Goal: Task Accomplishment & Management: Use online tool/utility

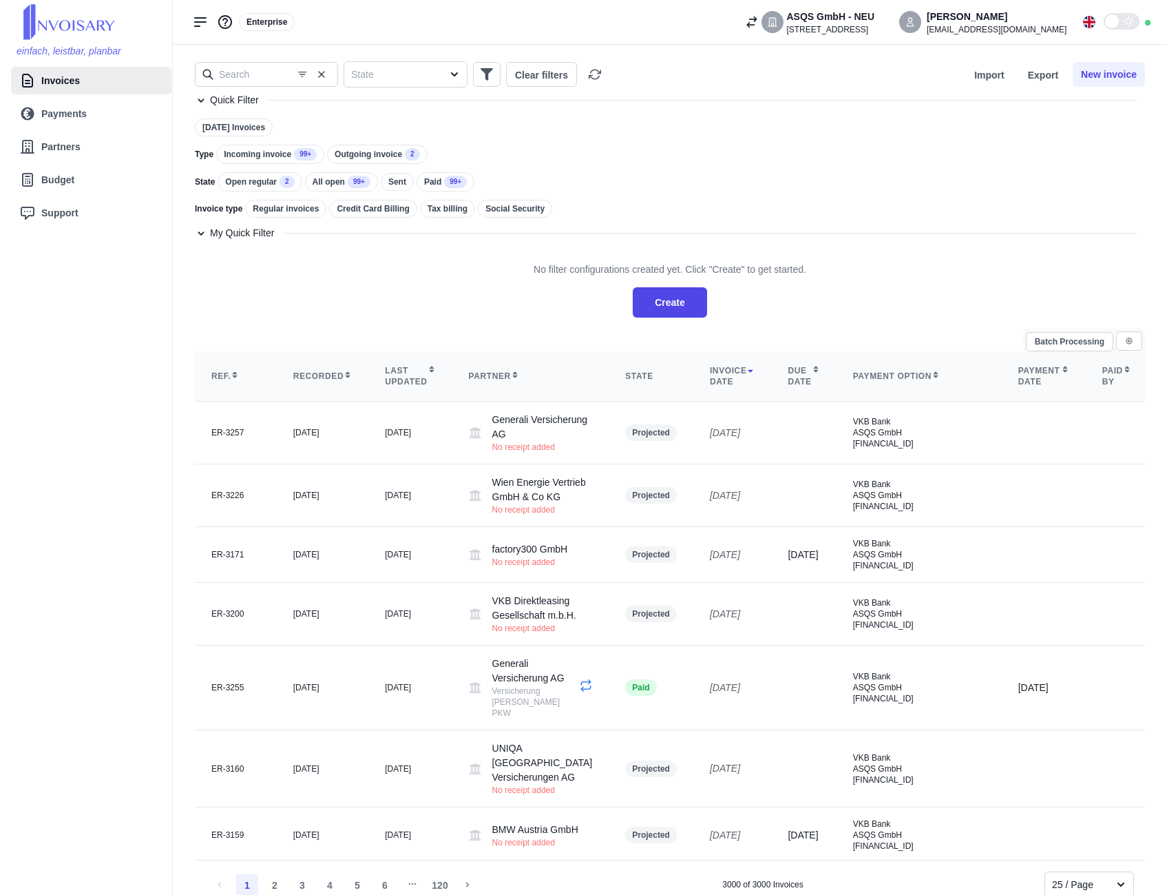
click at [875, 24] on div "[STREET_ADDRESS]" at bounding box center [831, 29] width 88 height 11
click at [868, 127] on div "[STREET_ADDRESS]" at bounding box center [828, 126] width 83 height 11
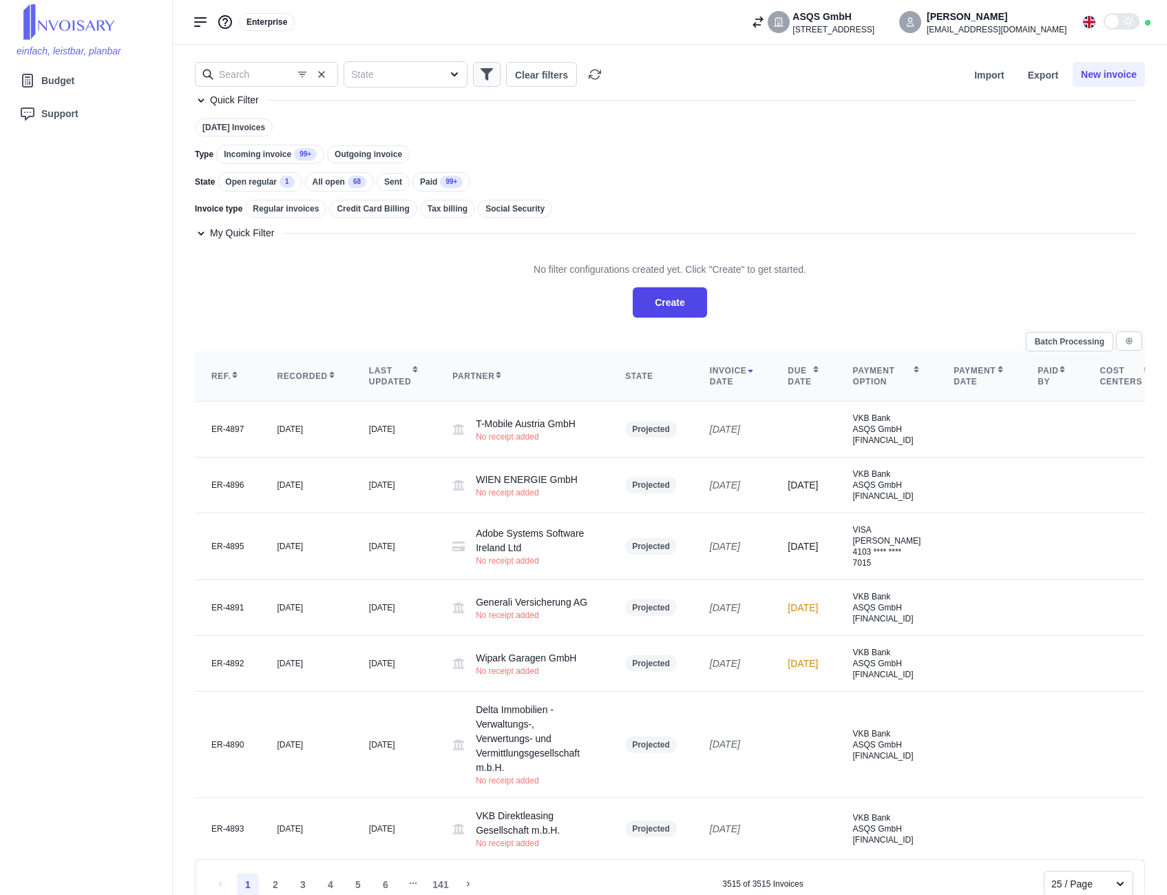
click at [484, 78] on icon "button" at bounding box center [487, 74] width 12 height 12
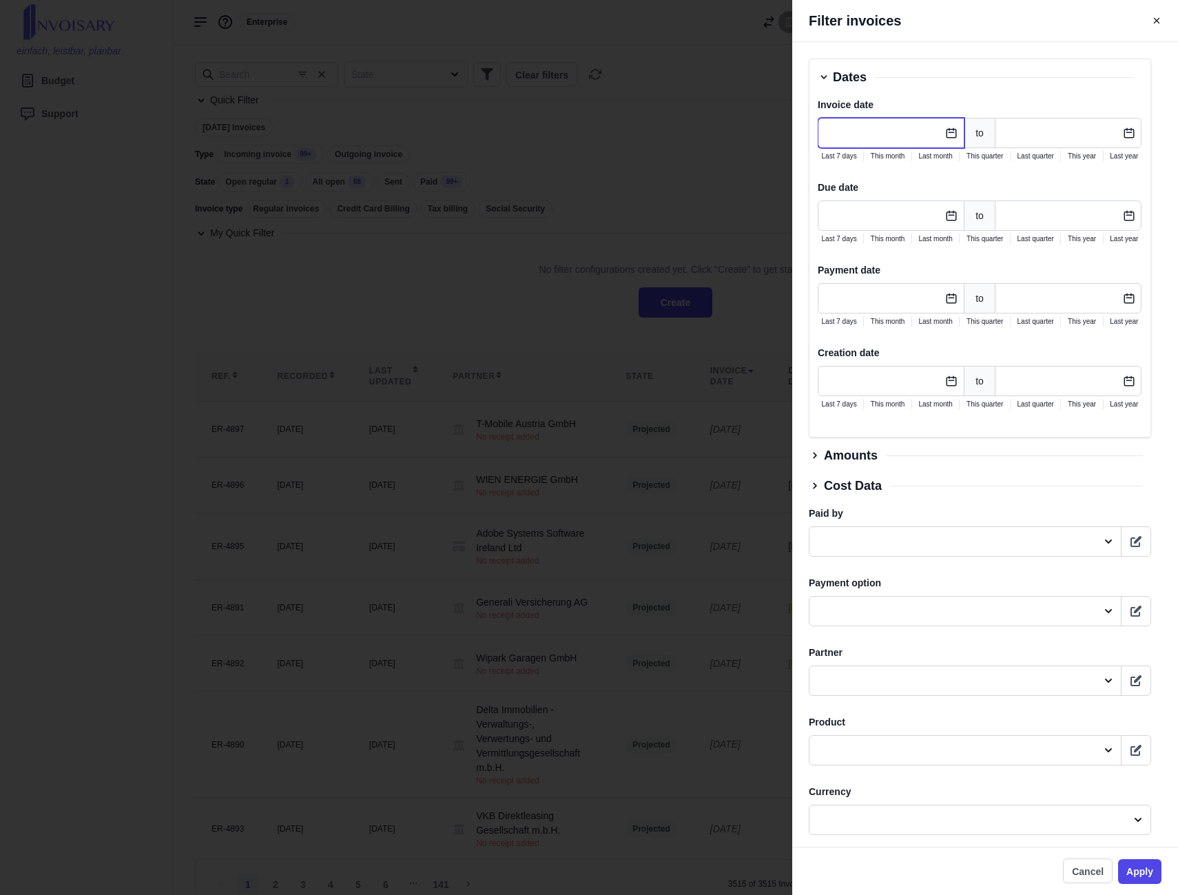
click at [932, 127] on input "text" at bounding box center [891, 133] width 147 height 30
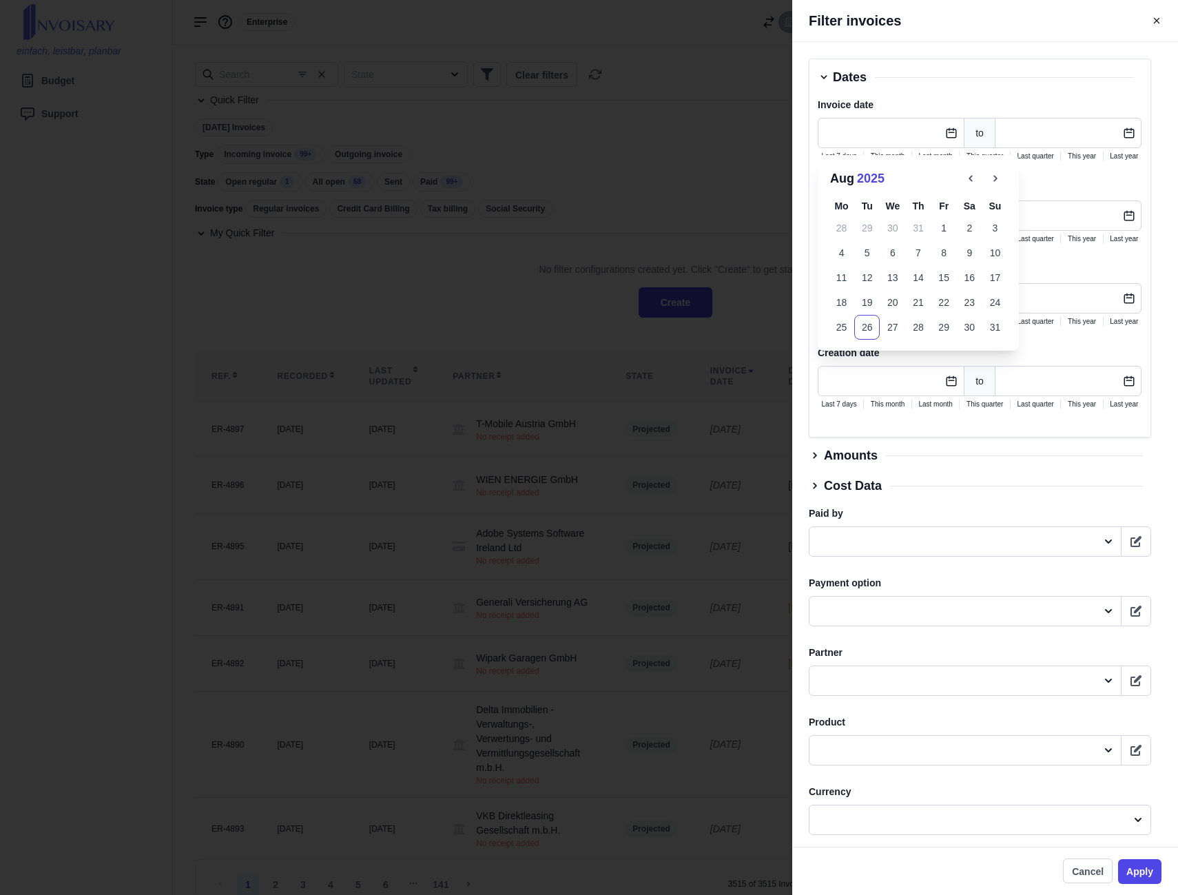
click at [869, 179] on button "2025" at bounding box center [871, 178] width 28 height 19
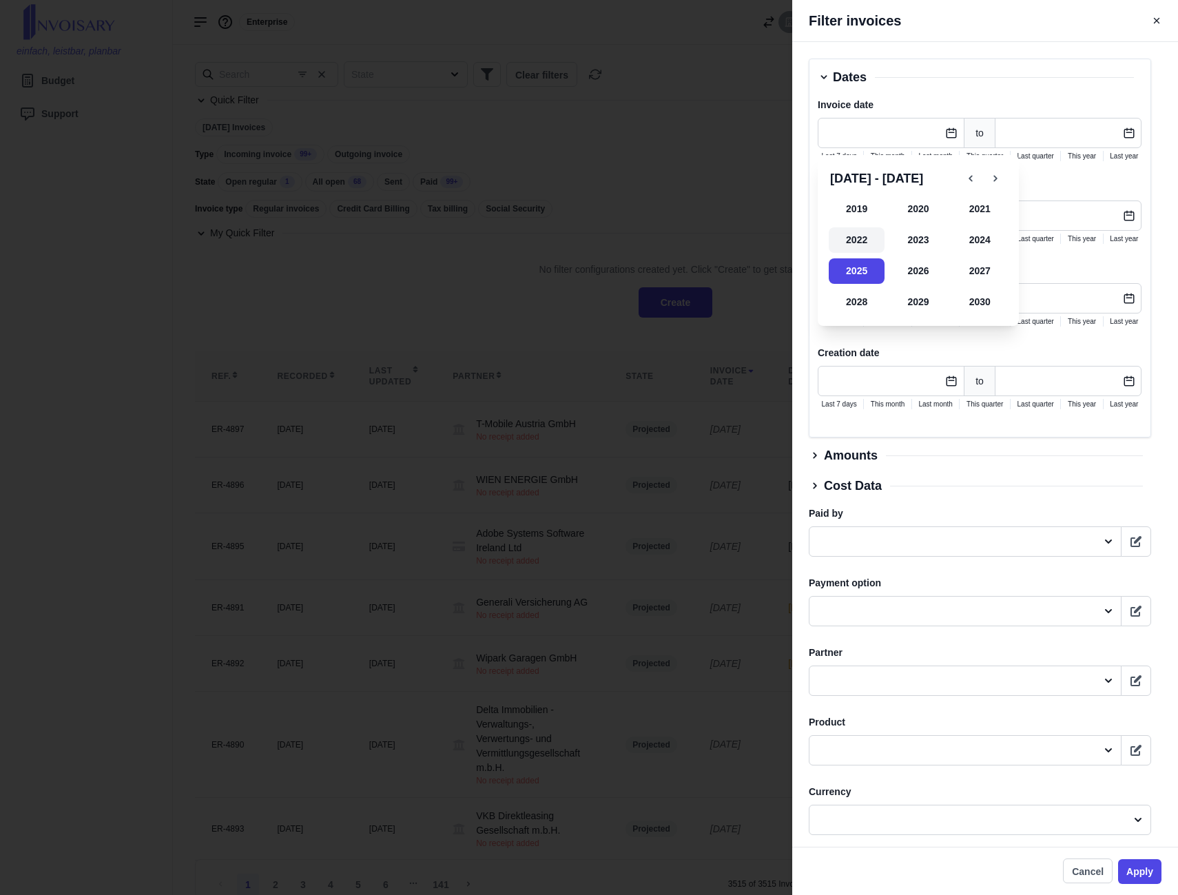
click at [866, 237] on button "2022" at bounding box center [857, 239] width 56 height 25
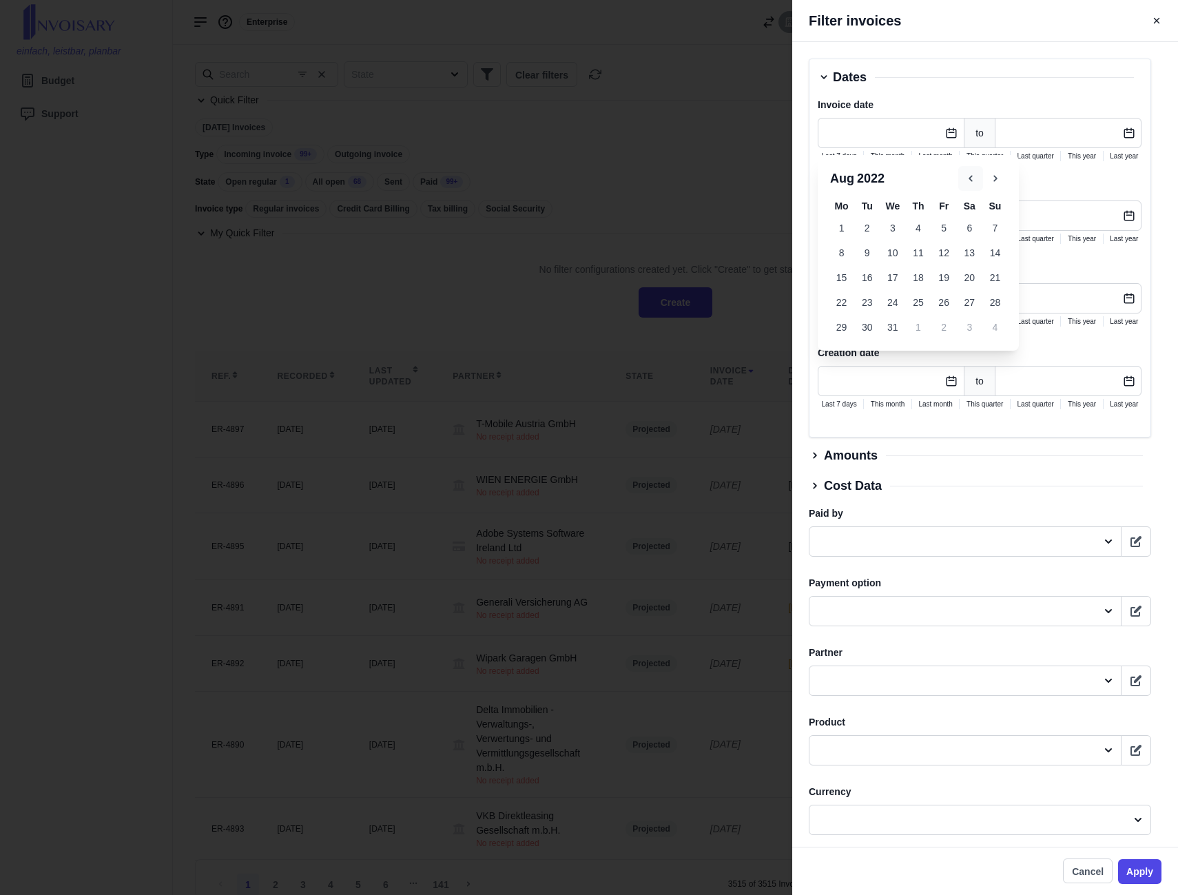
click at [967, 179] on icon "button" at bounding box center [970, 178] width 12 height 12
click at [947, 229] on button "1" at bounding box center [943, 228] width 25 height 25
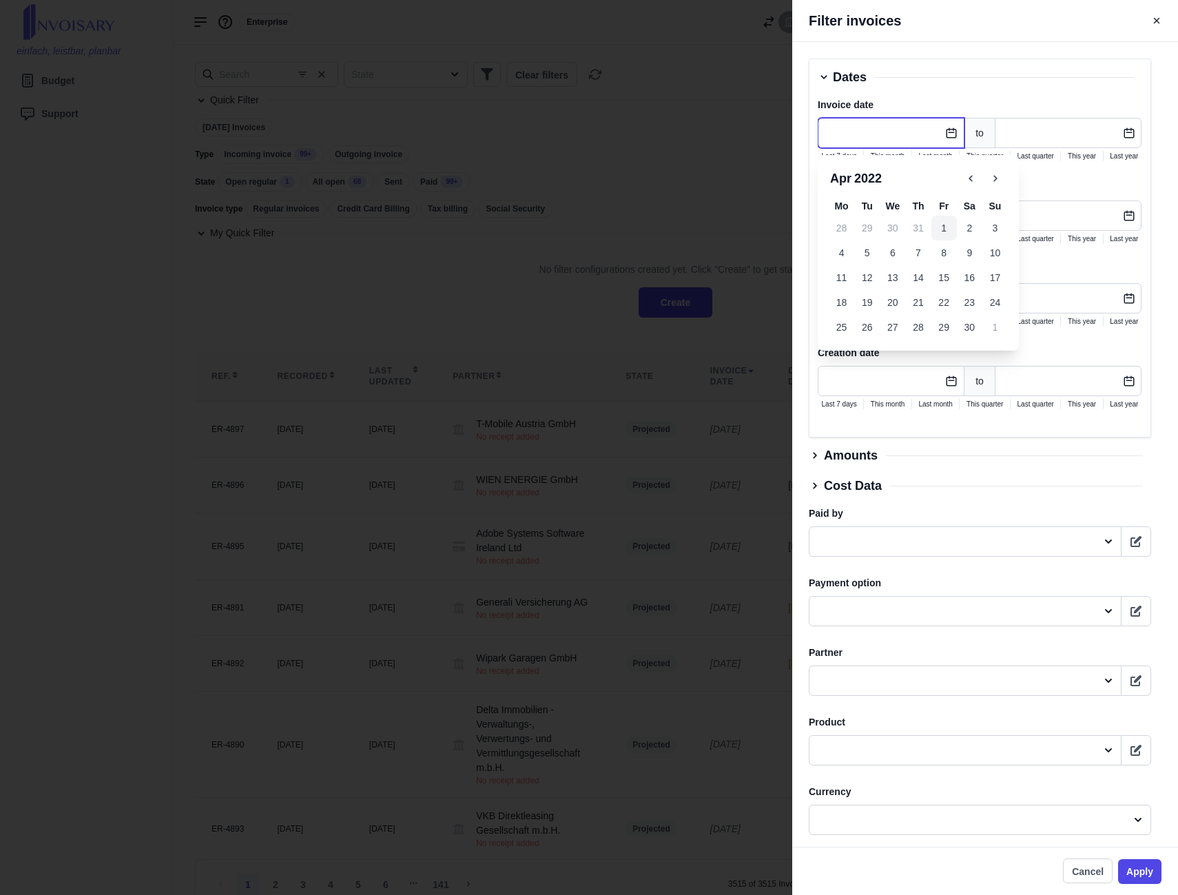
type input "[DATE]"
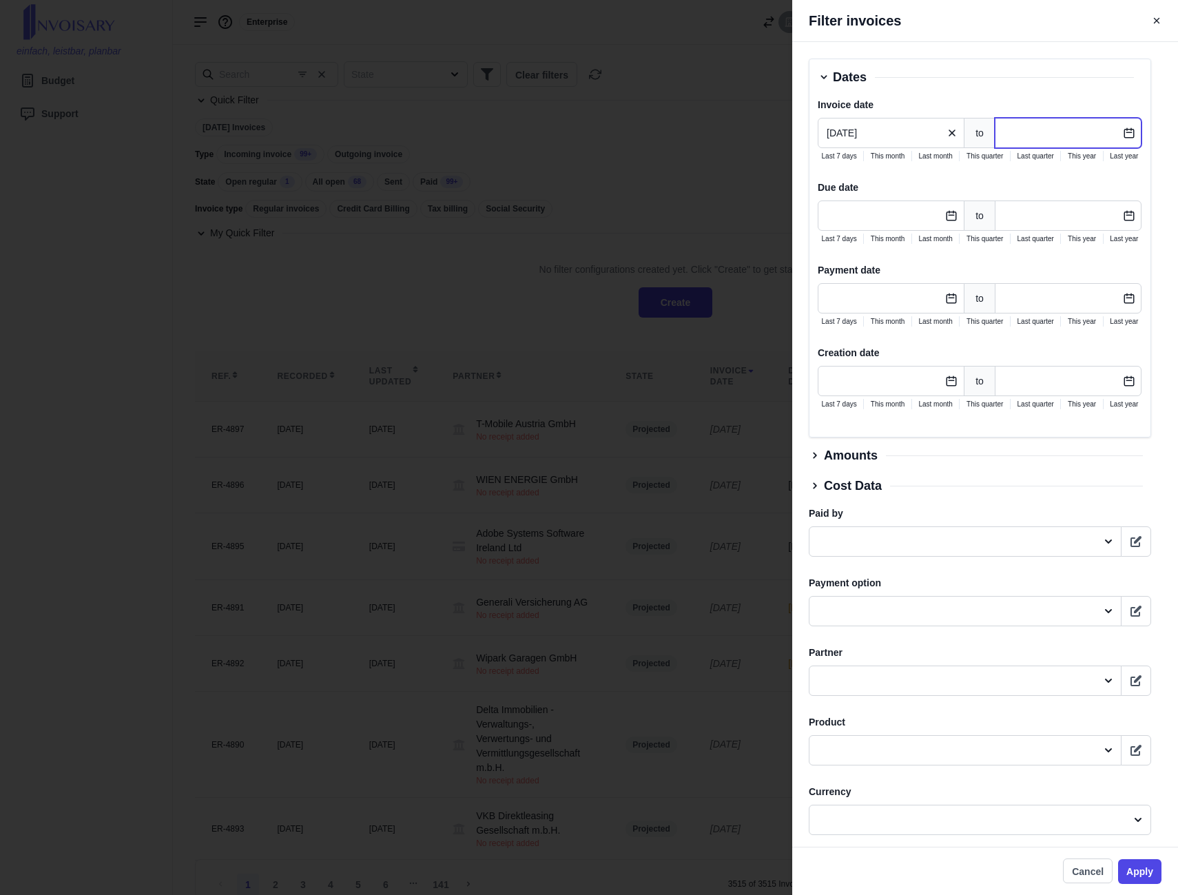
click at [1065, 134] on input "text" at bounding box center [1068, 133] width 147 height 30
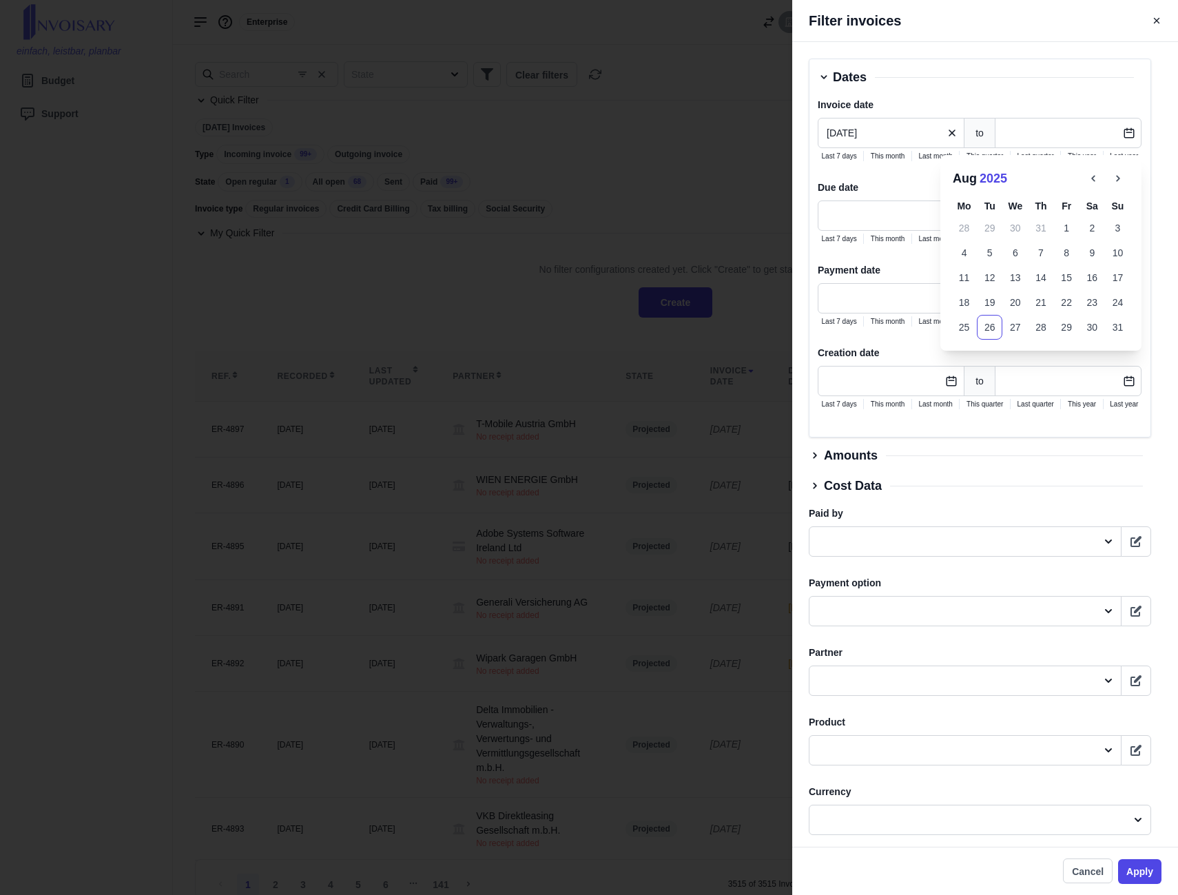
click at [993, 176] on button "2025" at bounding box center [993, 178] width 28 height 19
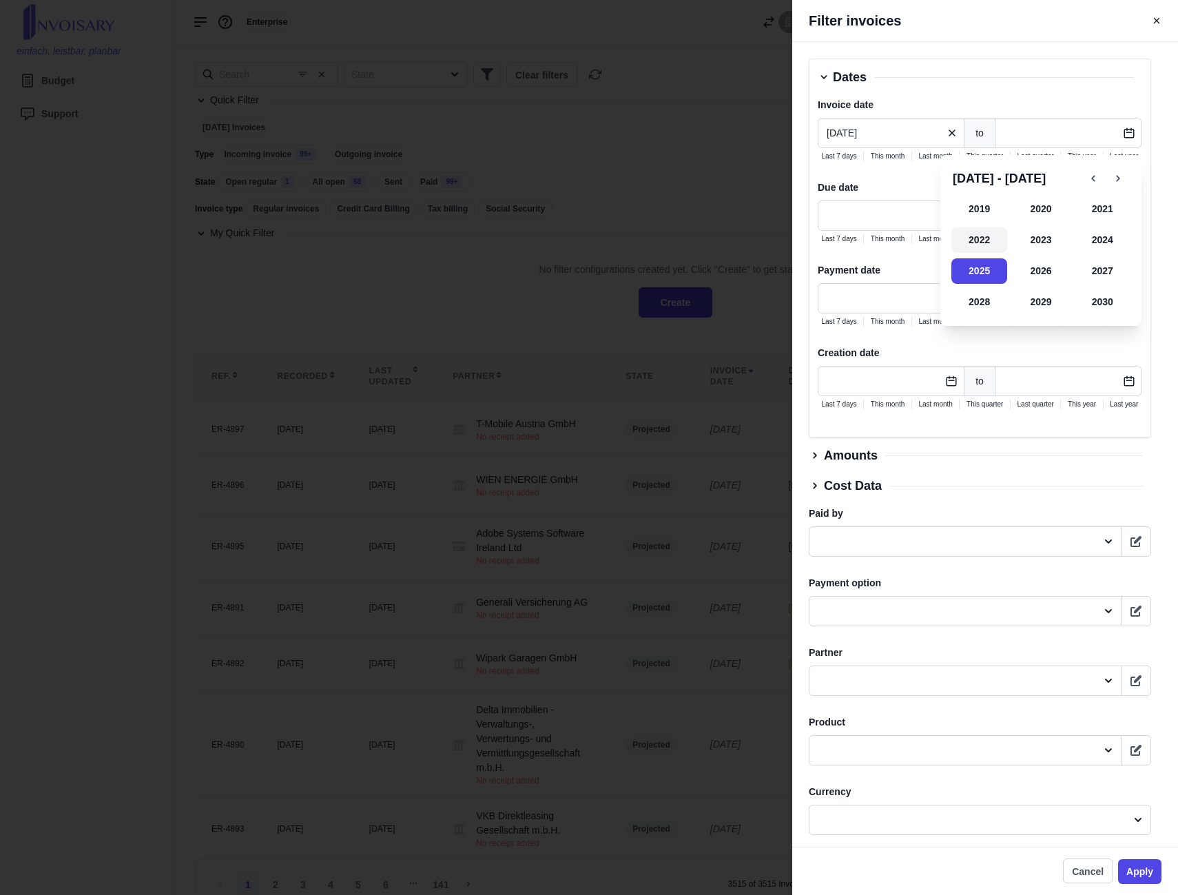
click at [981, 233] on button "2022" at bounding box center [979, 239] width 56 height 25
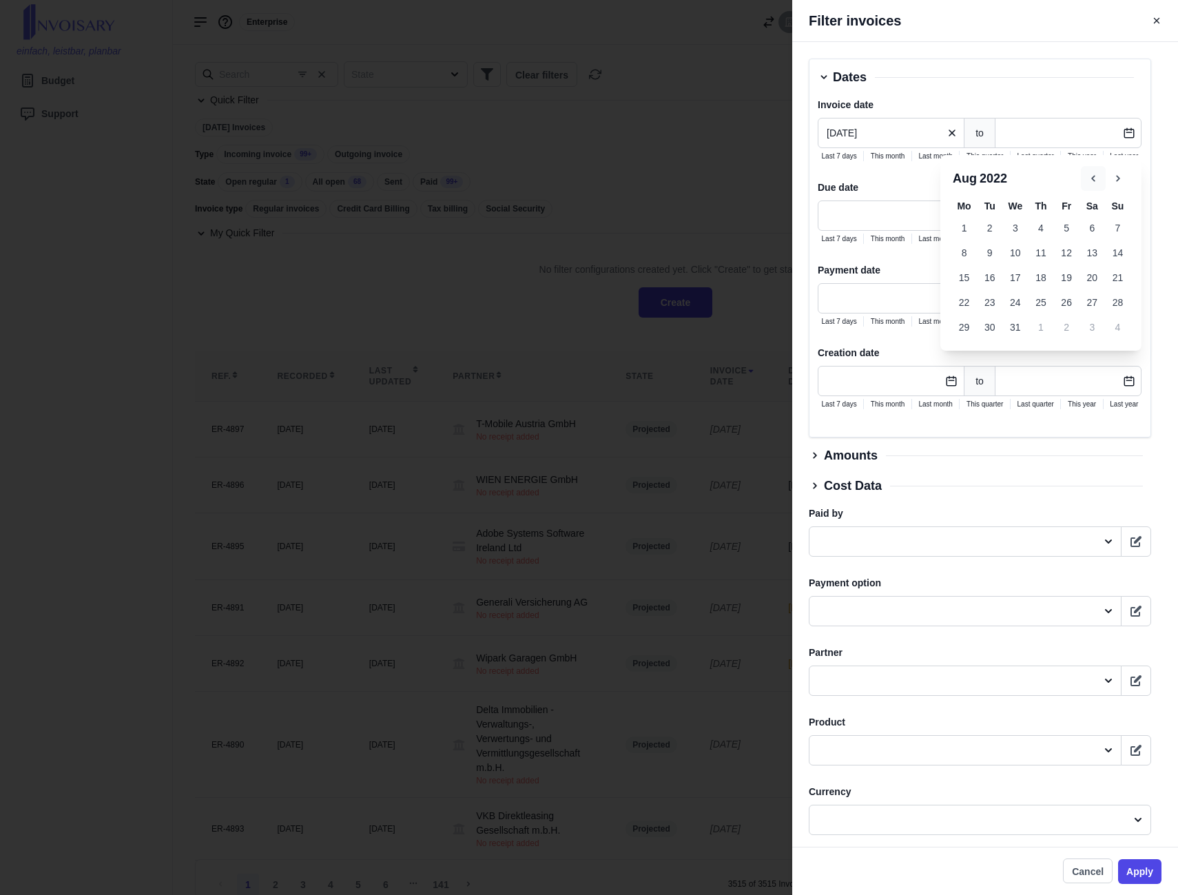
click at [1094, 183] on icon "button" at bounding box center [1093, 178] width 12 height 12
click at [1099, 327] on button "30" at bounding box center [1091, 327] width 25 height 25
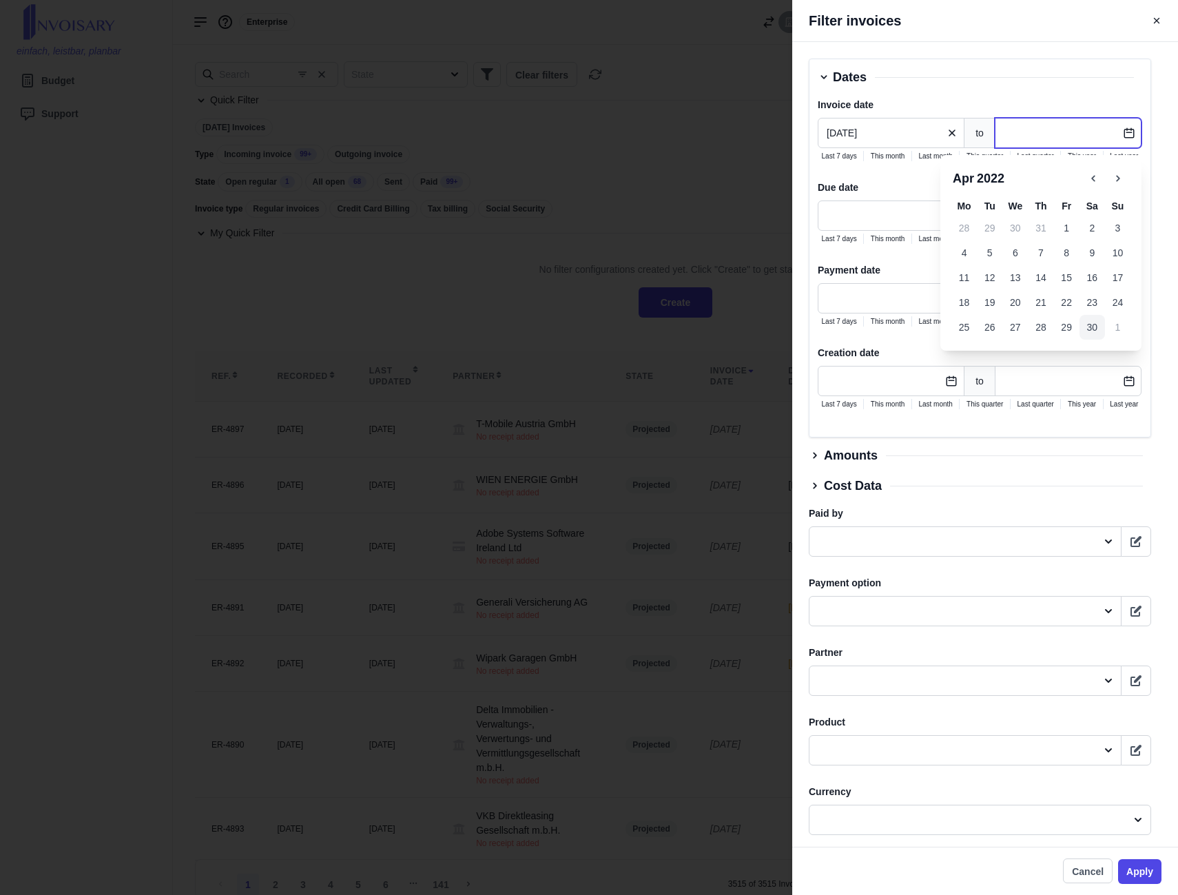
type input "[DATE]"
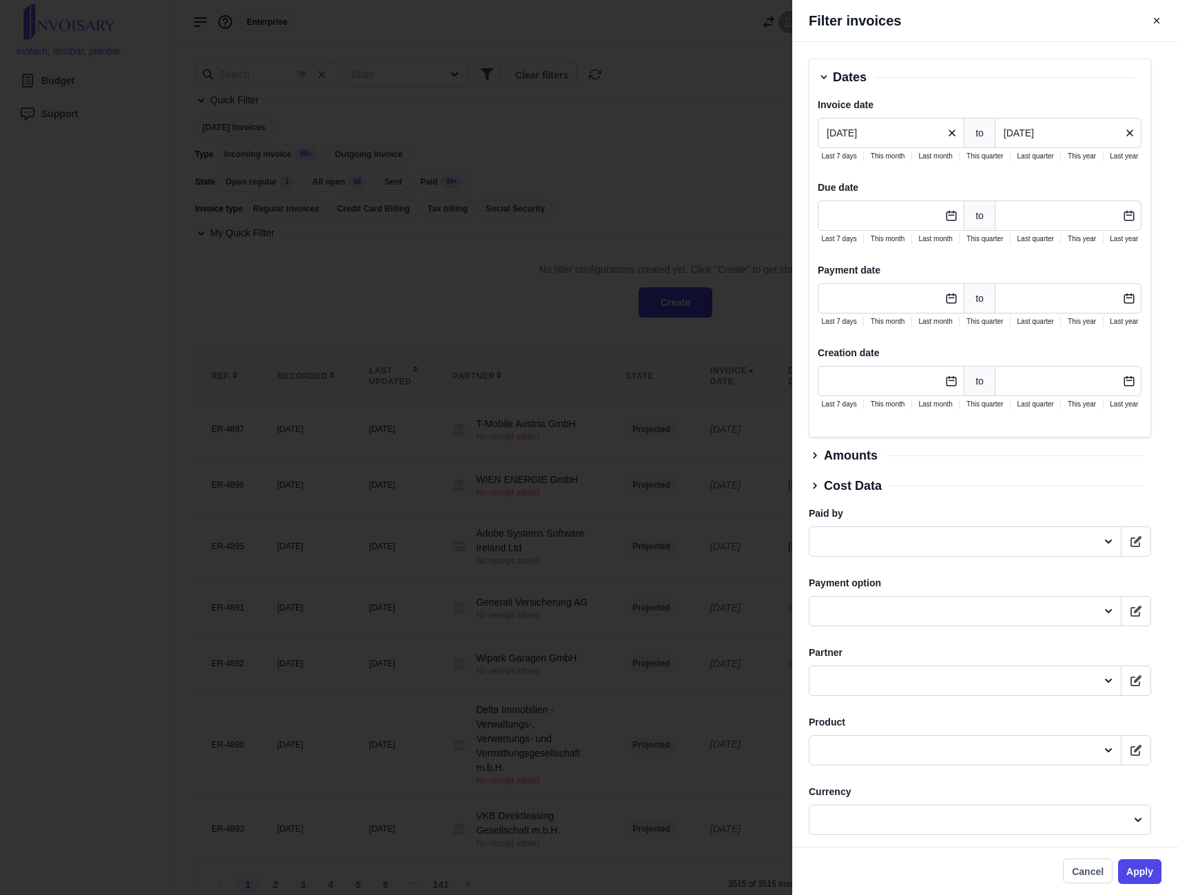
click at [1041, 65] on div "Dates Invoice date [DATE] to [DATE] Last 7 days This month Last month This quar…" at bounding box center [980, 248] width 342 height 379
click at [1151, 874] on button "Apply" at bounding box center [1139, 871] width 43 height 25
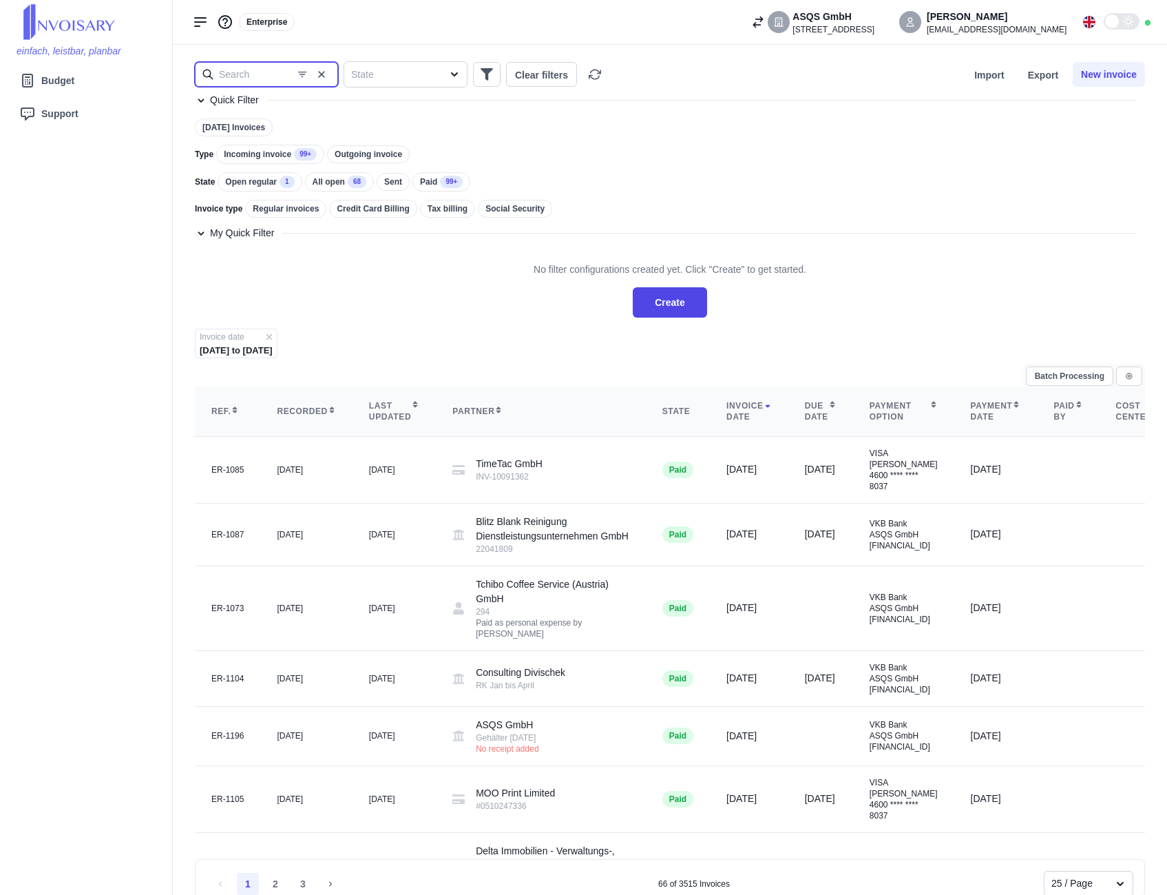
click at [262, 72] on input "text" at bounding box center [266, 74] width 143 height 25
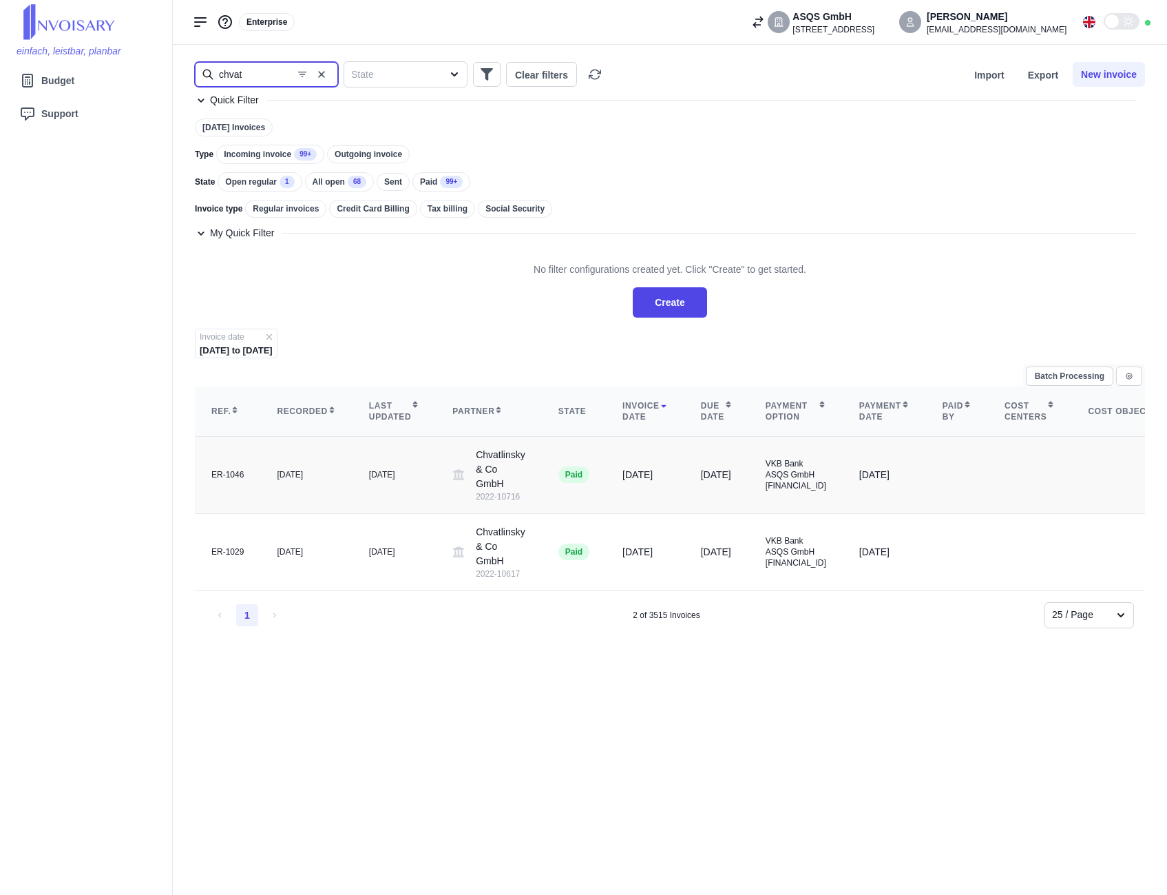
type input "chvat"
click at [477, 473] on div "Chvatlinsky & Co GmbH 2022-10716" at bounding box center [501, 475] width 50 height 54
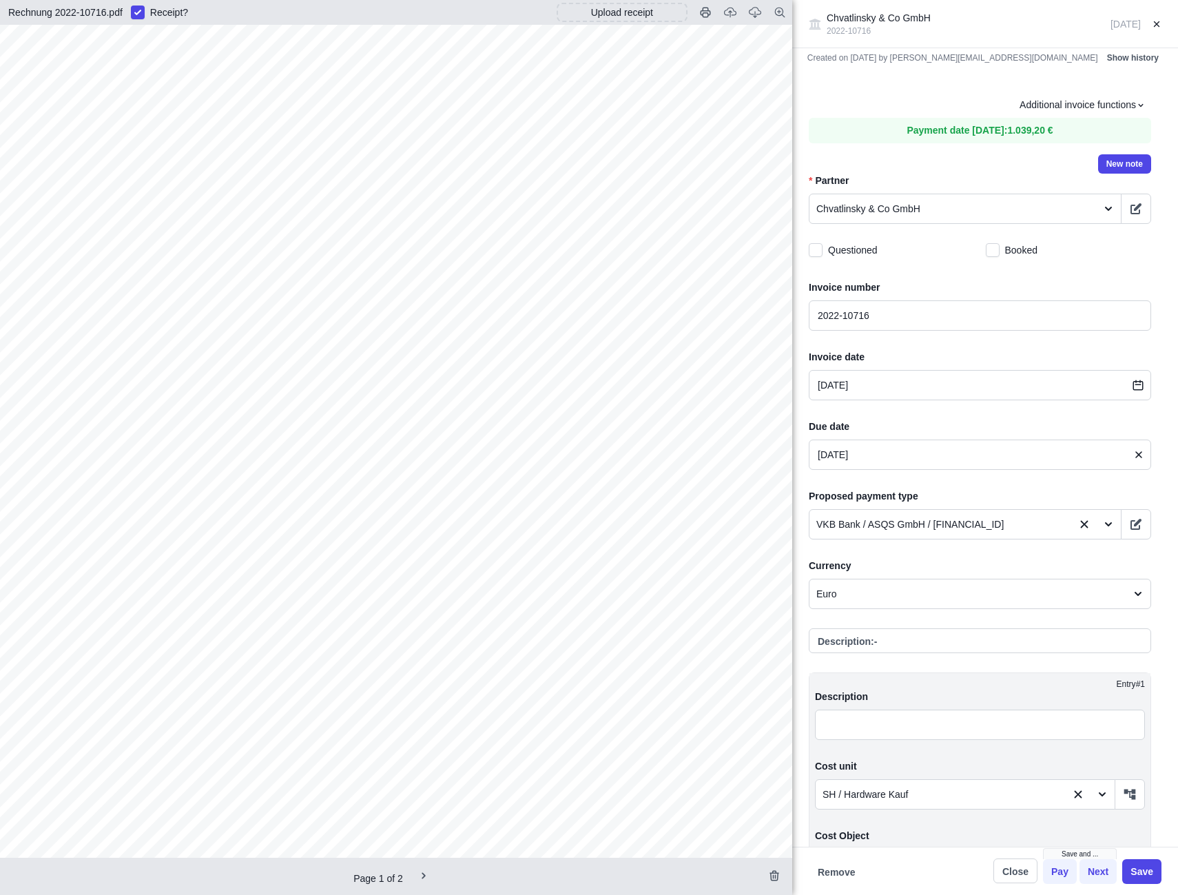
scroll to position [138, 0]
click at [1024, 874] on button "Close" at bounding box center [1015, 870] width 44 height 25
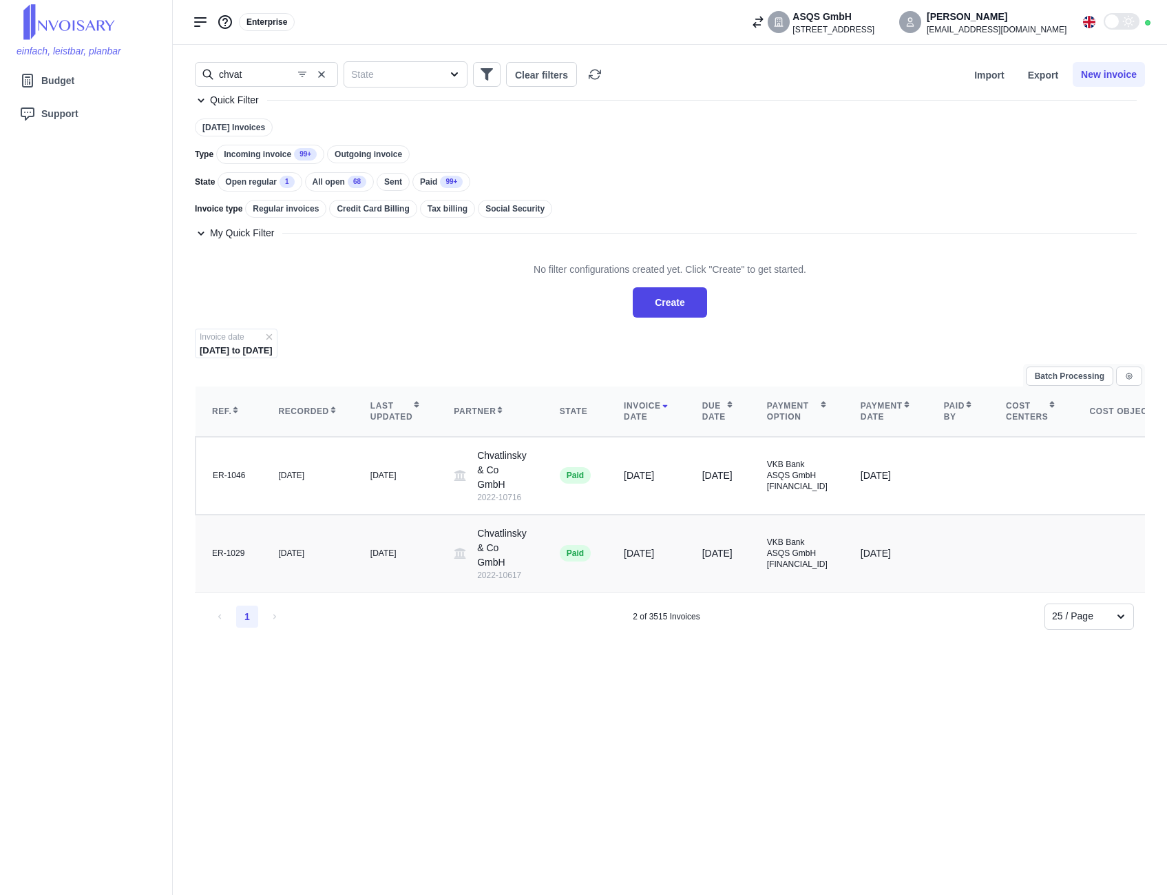
click at [386, 550] on div "[DATE]" at bounding box center [396, 553] width 50 height 11
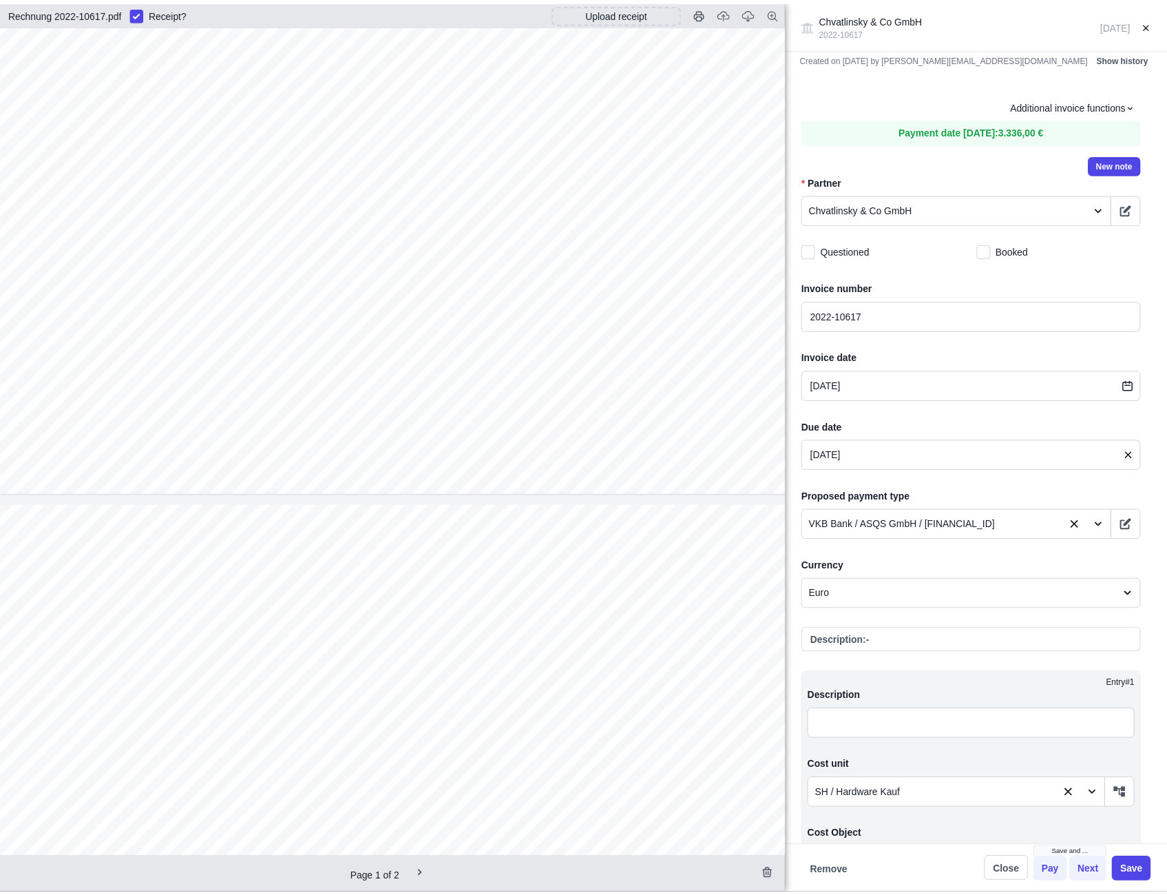
scroll to position [620, 0]
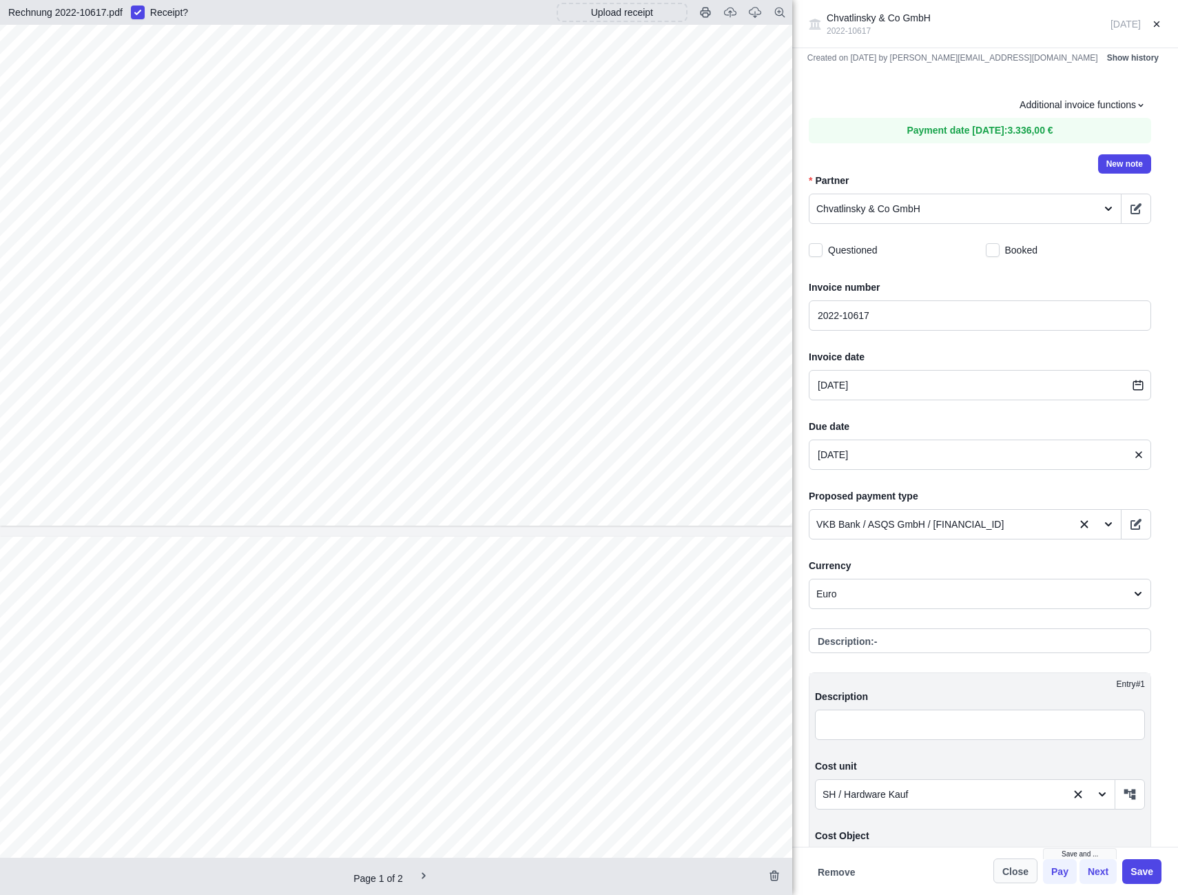
click at [1019, 871] on button "Close" at bounding box center [1015, 870] width 44 height 25
